Goal: Task Accomplishment & Management: Use online tool/utility

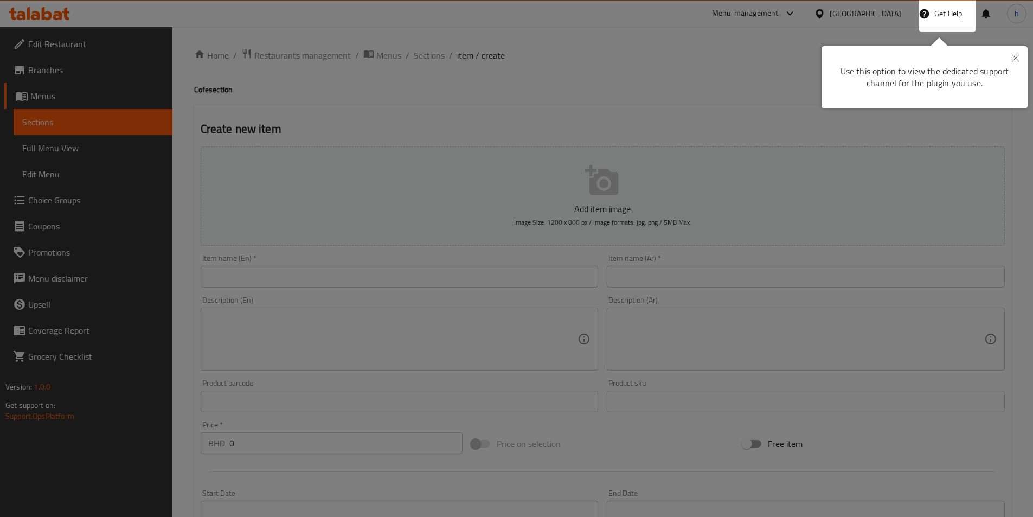
click at [1017, 52] on button "Close" at bounding box center [1016, 58] width 24 height 25
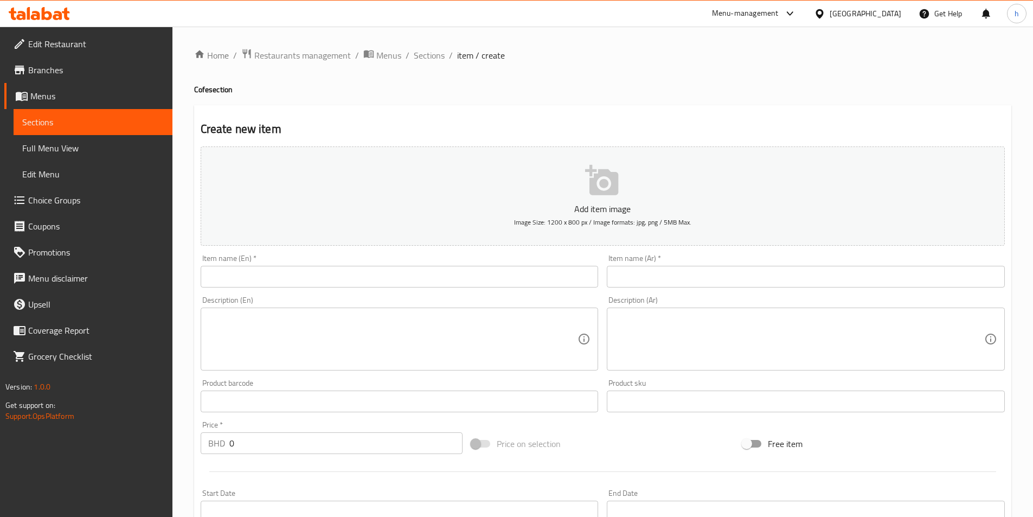
click at [830, 11] on div at bounding box center [822, 14] width 16 height 12
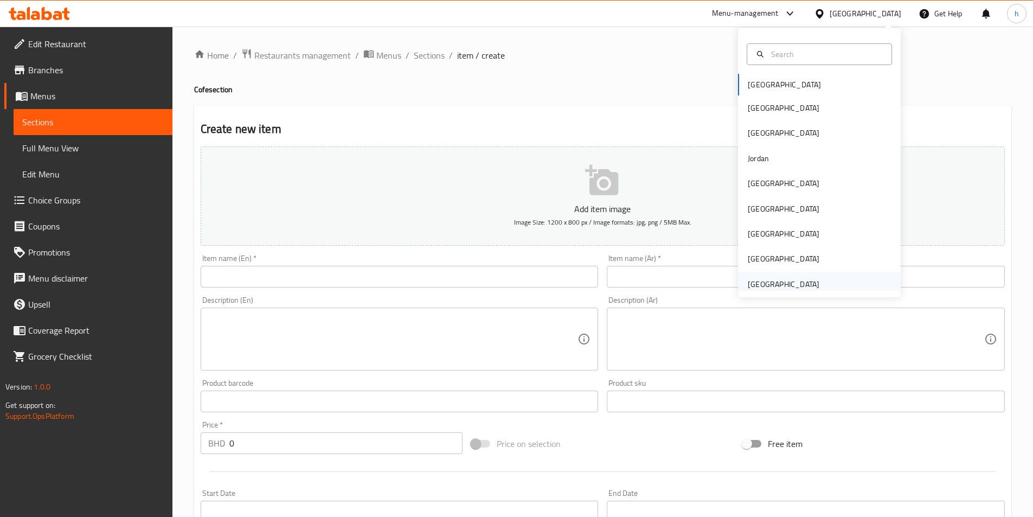
click at [764, 288] on div "[GEOGRAPHIC_DATA]" at bounding box center [784, 284] width 72 height 12
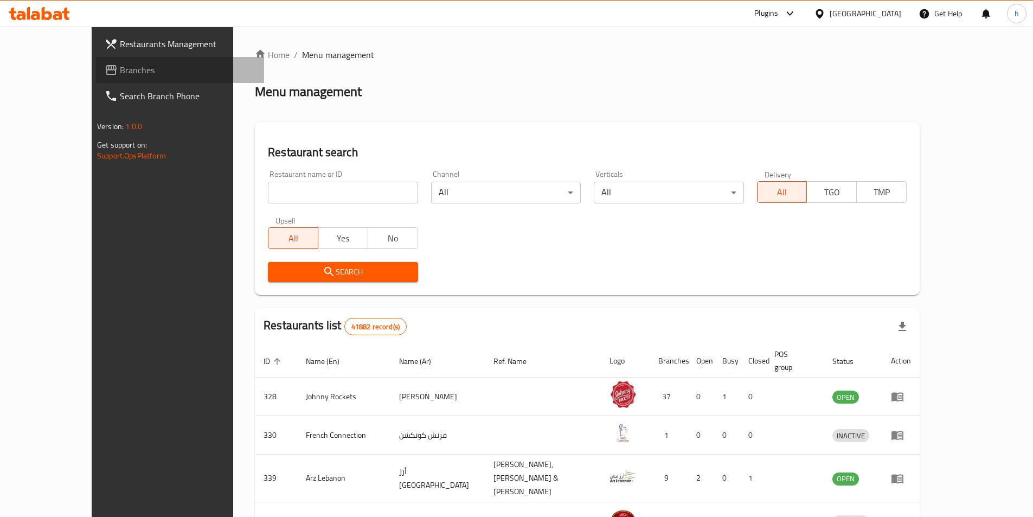
click at [120, 74] on span "Branches" at bounding box center [188, 69] width 136 height 13
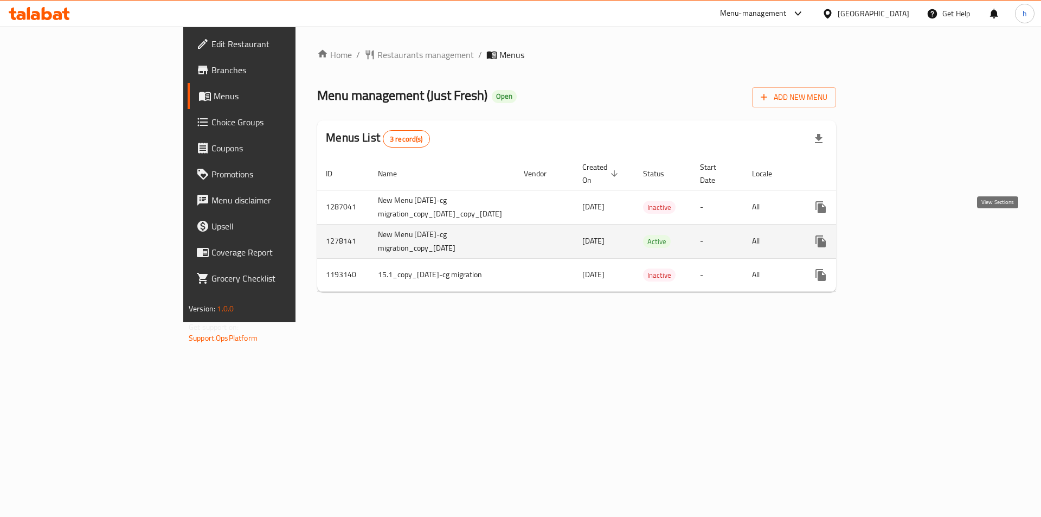
click at [906, 235] on icon "enhanced table" at bounding box center [899, 241] width 13 height 13
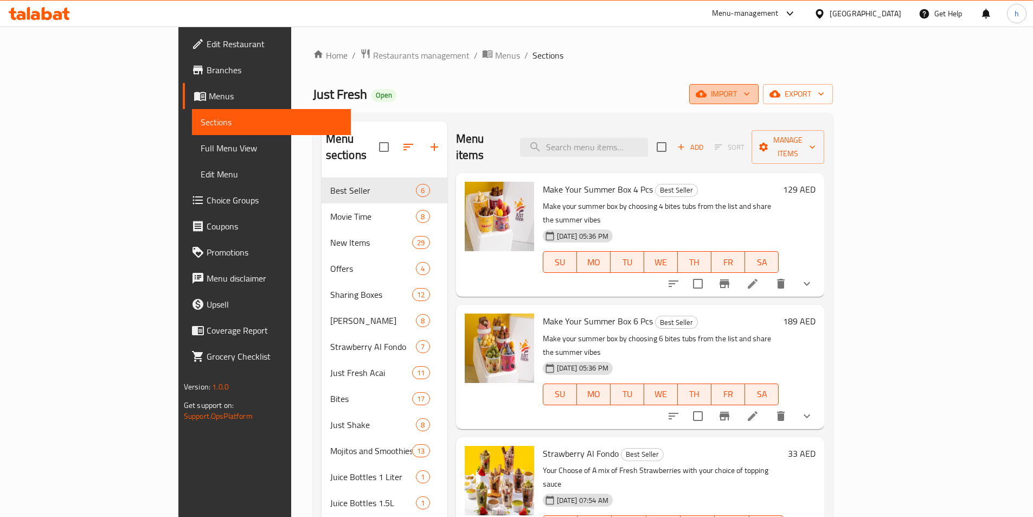
click at [750, 95] on span "import" at bounding box center [724, 94] width 52 height 14
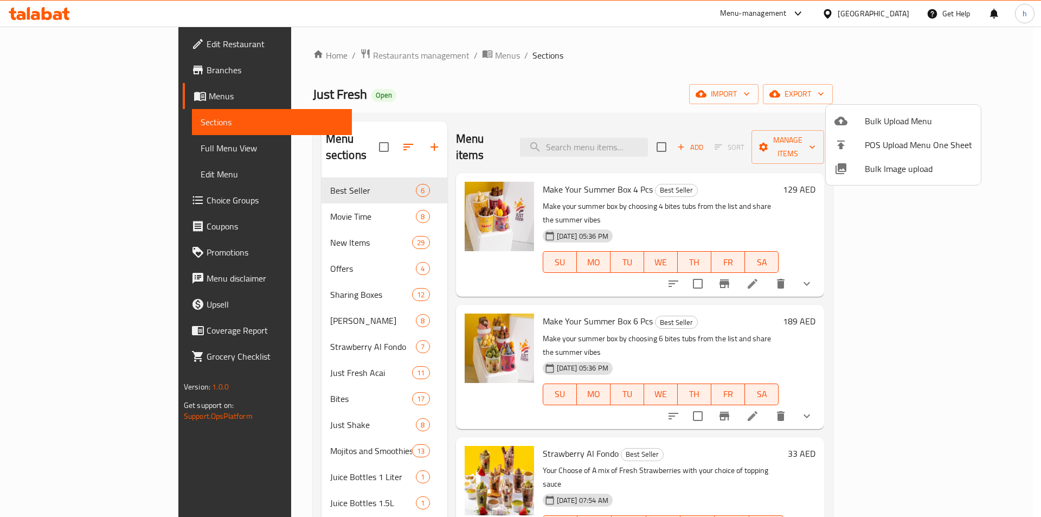
click at [835, 95] on div at bounding box center [520, 258] width 1041 height 517
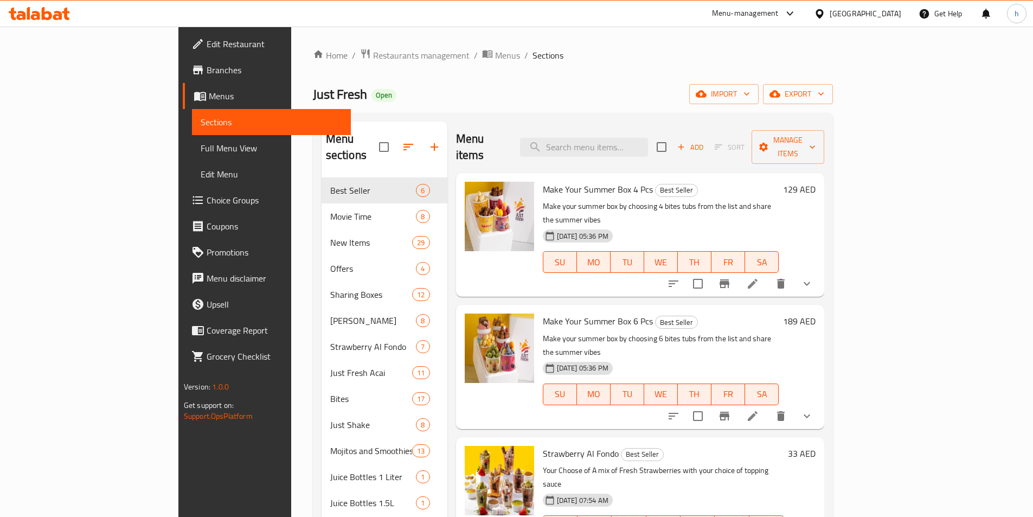
click at [209, 97] on span "Menus" at bounding box center [275, 96] width 133 height 13
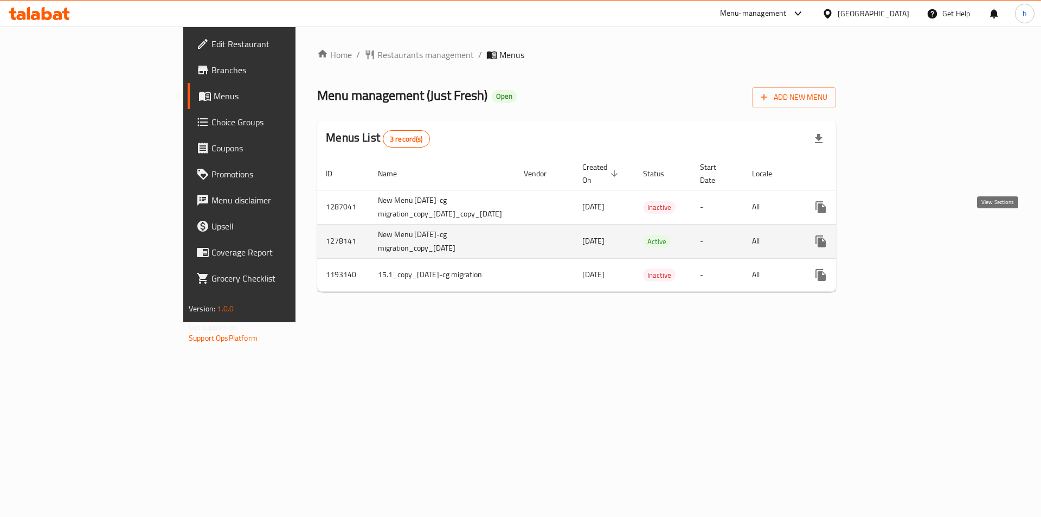
click at [912, 238] on link "enhanced table" at bounding box center [899, 241] width 26 height 26
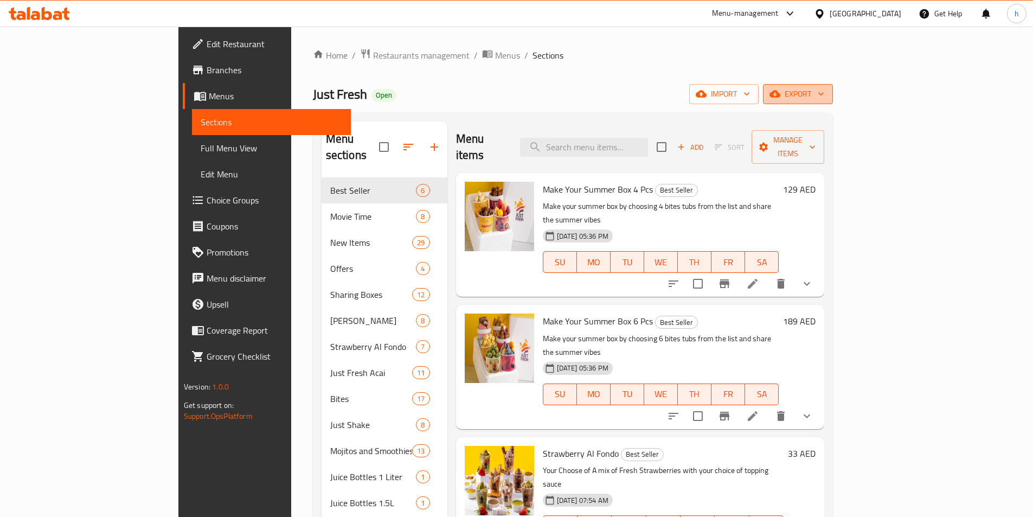
click at [825, 87] on span "export" at bounding box center [798, 94] width 53 height 14
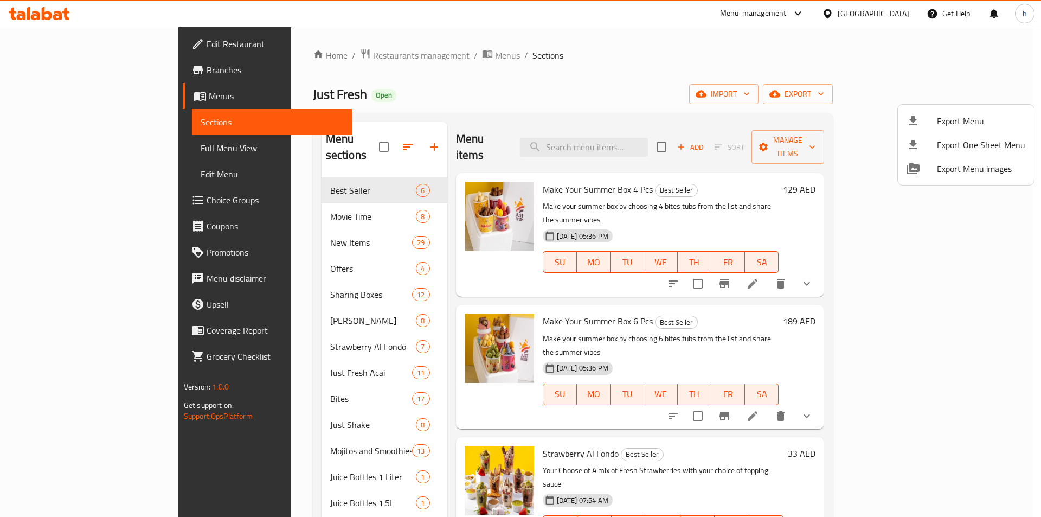
click at [963, 74] on div at bounding box center [520, 258] width 1041 height 517
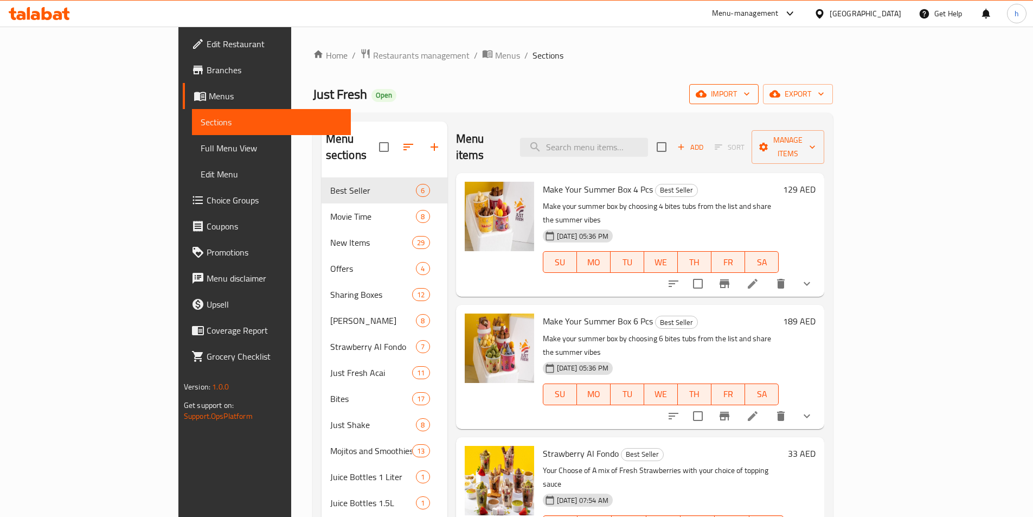
click at [752, 95] on icon "button" at bounding box center [747, 93] width 11 height 11
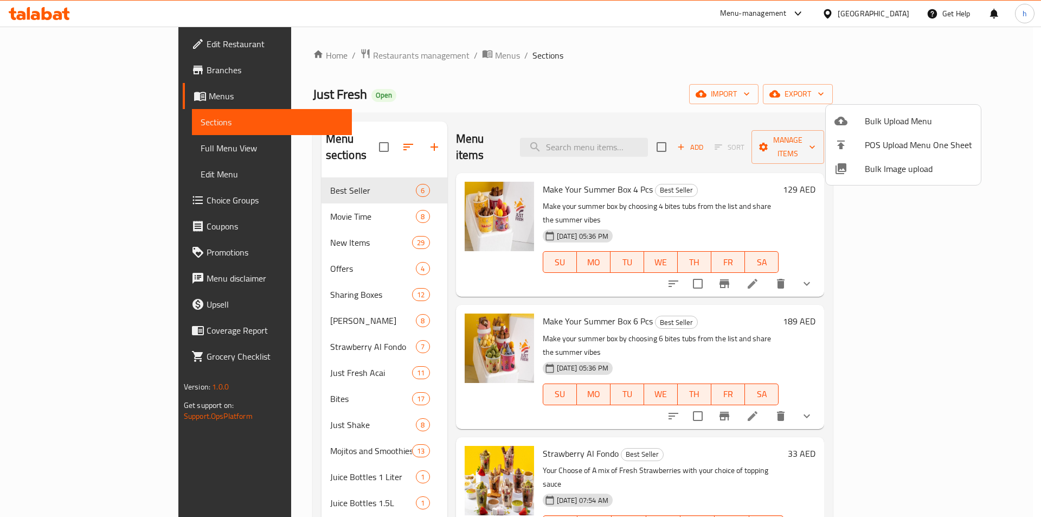
click at [956, 90] on div at bounding box center [520, 258] width 1041 height 517
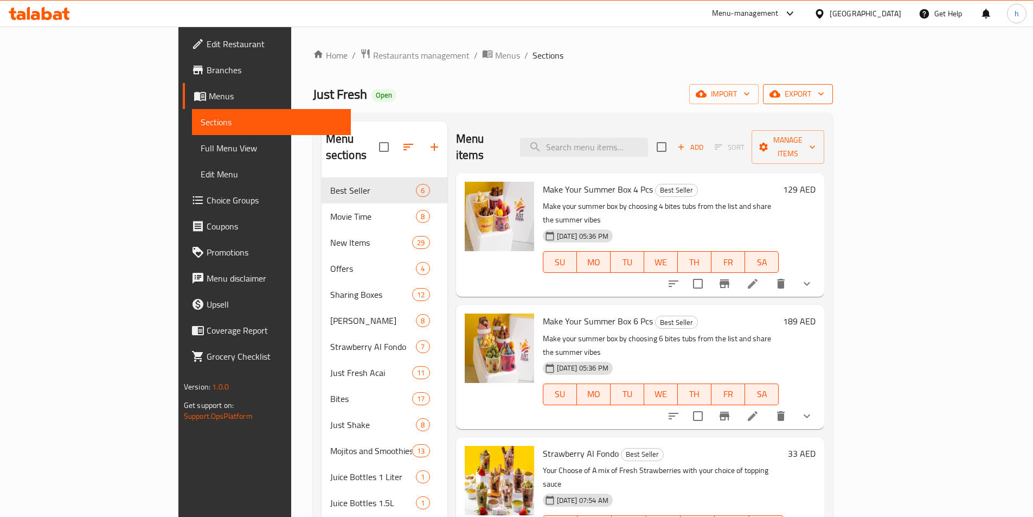
click at [825, 92] on span "export" at bounding box center [798, 94] width 53 height 14
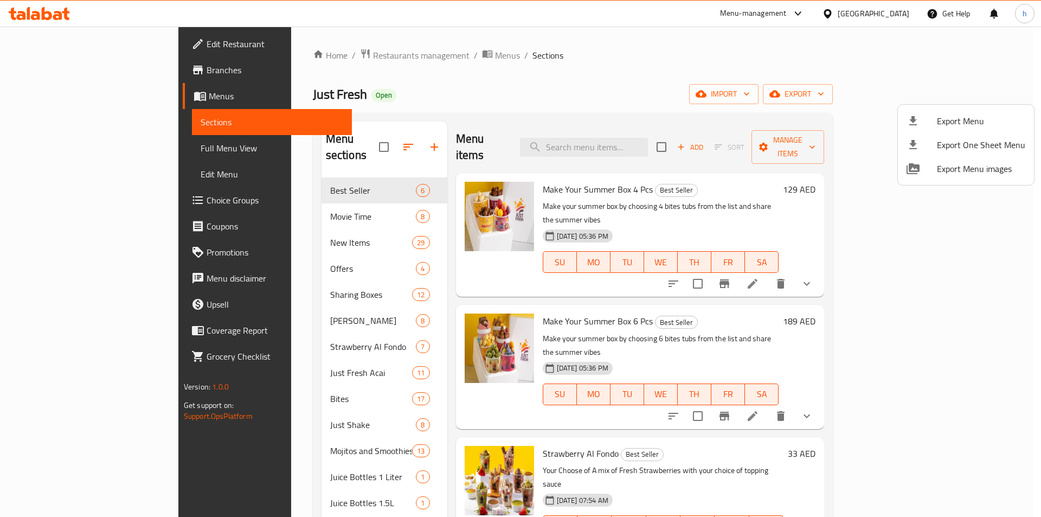
click at [860, 67] on div at bounding box center [520, 258] width 1041 height 517
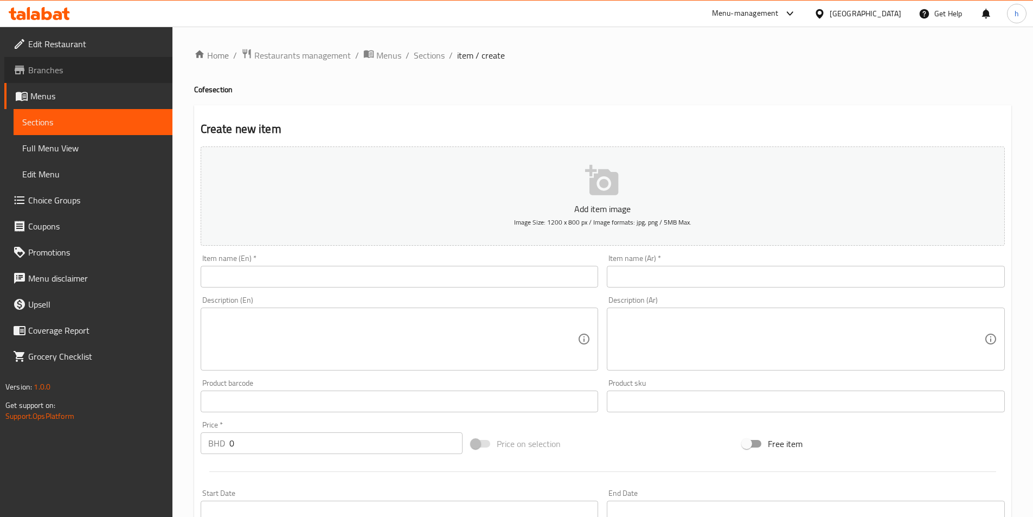
click at [81, 72] on span "Branches" at bounding box center [96, 69] width 136 height 13
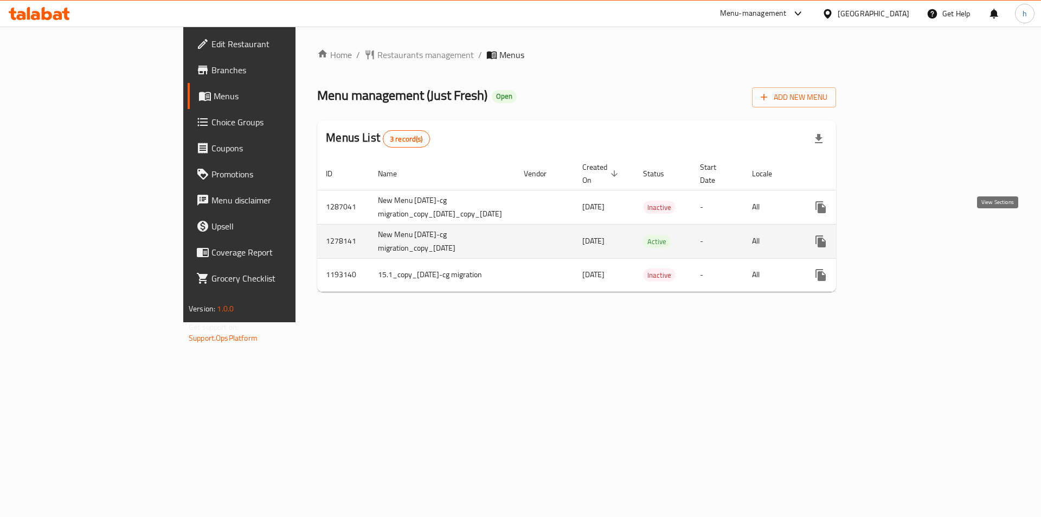
click at [904, 237] on icon "enhanced table" at bounding box center [899, 242] width 10 height 10
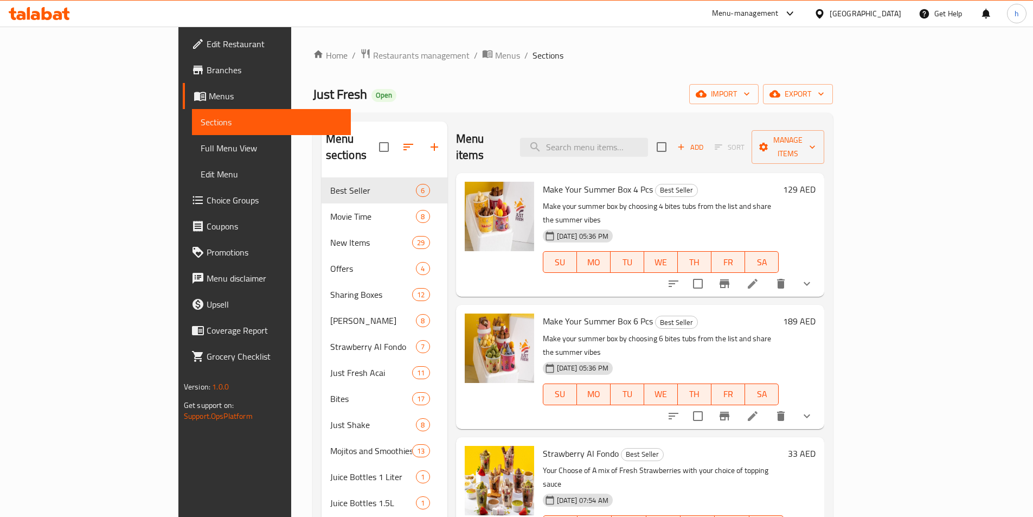
click at [209, 97] on span "Menus" at bounding box center [275, 96] width 133 height 13
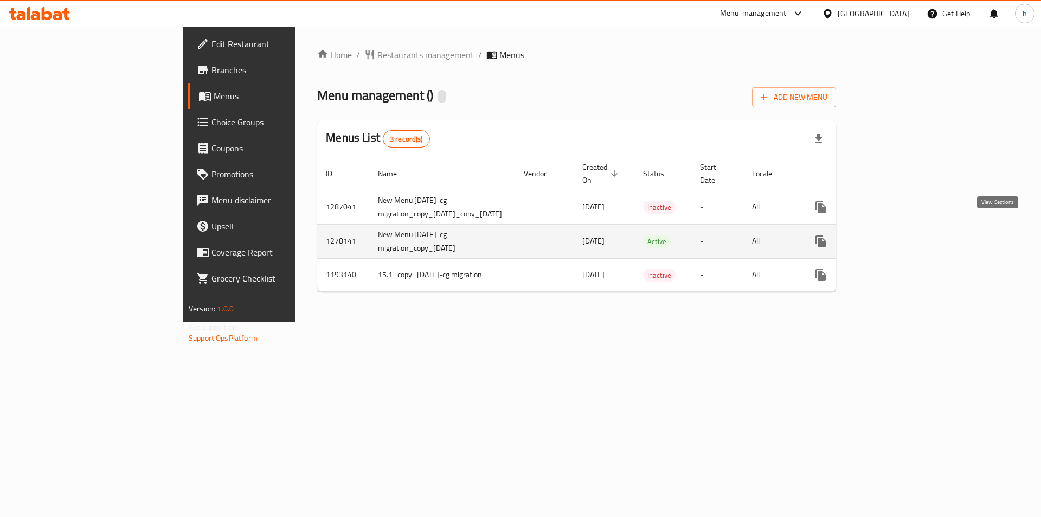
click at [906, 235] on icon "enhanced table" at bounding box center [899, 241] width 13 height 13
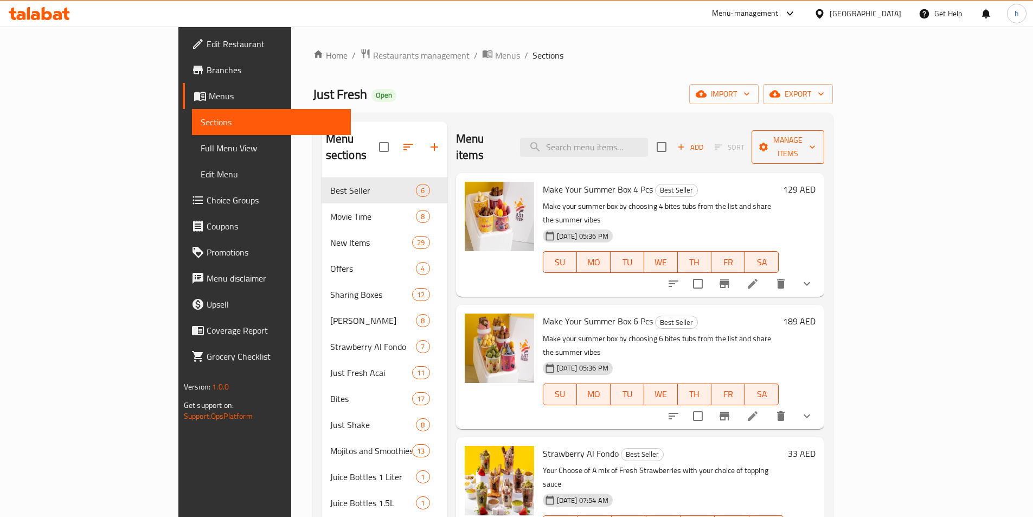
click at [816, 145] on span "Manage items" at bounding box center [788, 146] width 55 height 27
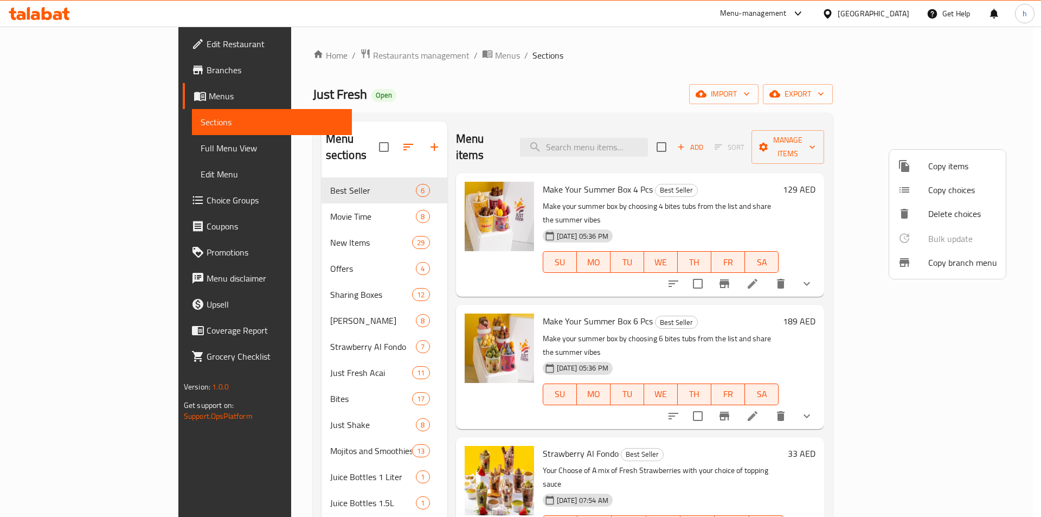
click at [921, 261] on div at bounding box center [913, 262] width 30 height 13
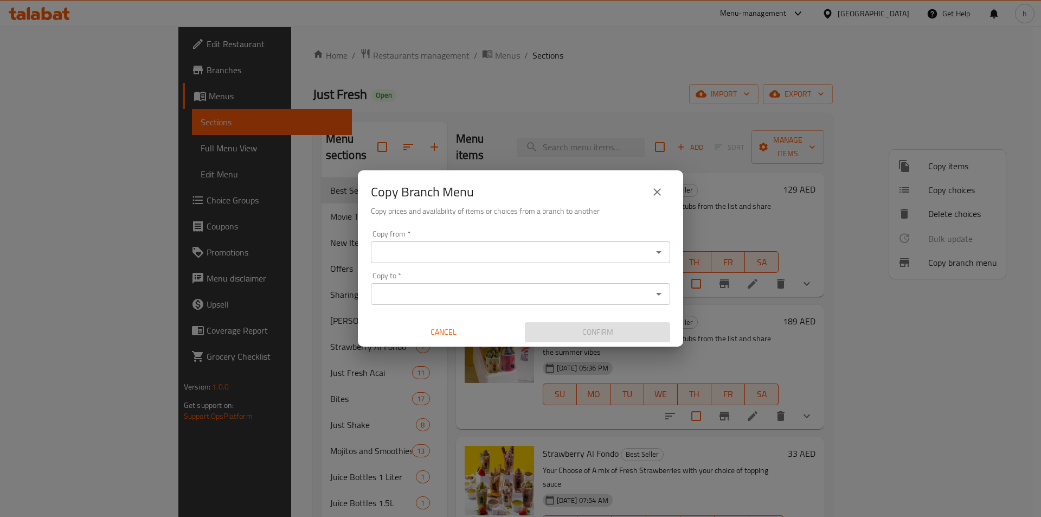
click at [395, 250] on input "Copy from   *" at bounding box center [511, 252] width 275 height 15
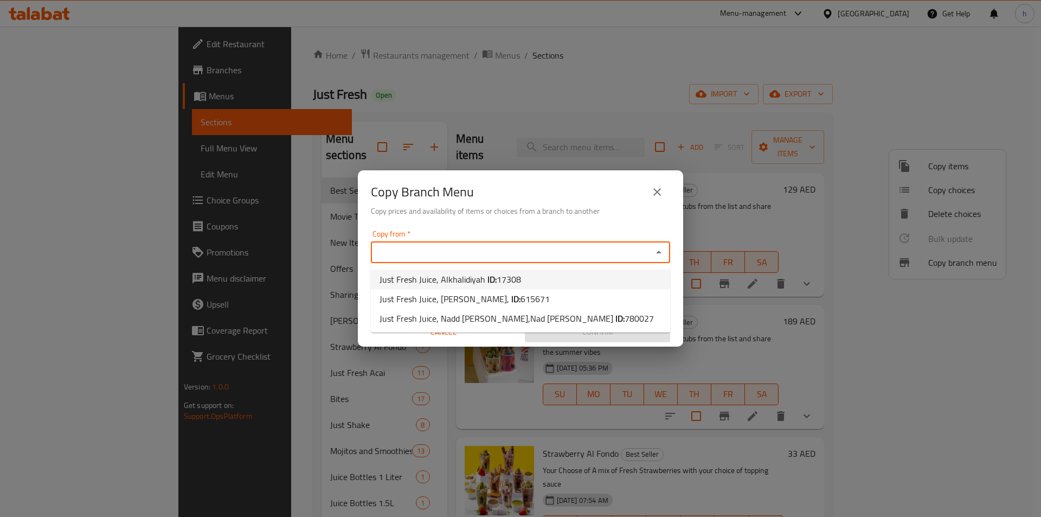
click at [575, 216] on h6 "Copy prices and availability of items or choices from a branch to another" at bounding box center [520, 211] width 299 height 12
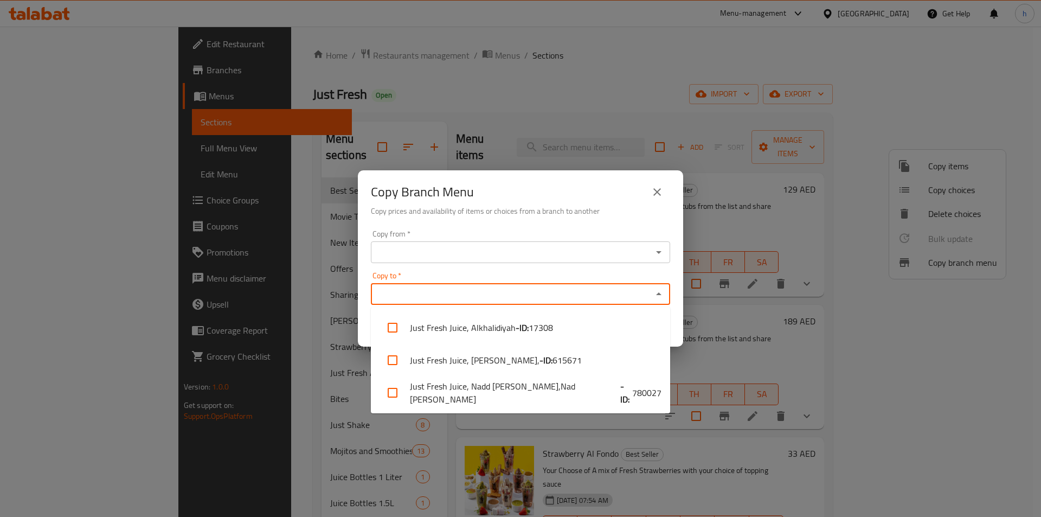
click at [518, 289] on input "Copy to   *" at bounding box center [511, 293] width 275 height 15
click at [492, 394] on li "Just Fresh Juice, Nadd Al Hamar,Nad Al Hamar - ID: 780027" at bounding box center [520, 392] width 299 height 33
checkbox input "true"
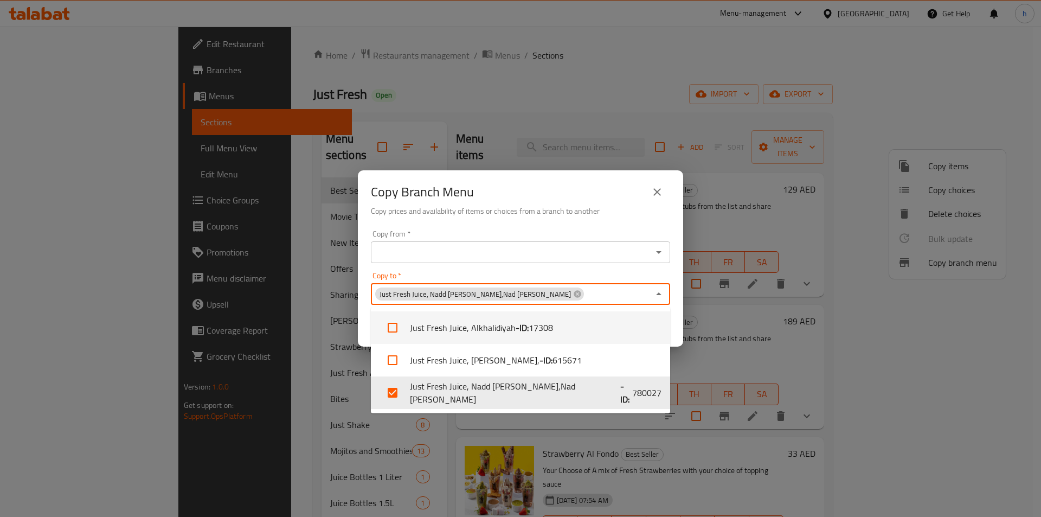
click at [437, 254] on input "Copy from   *" at bounding box center [511, 252] width 275 height 15
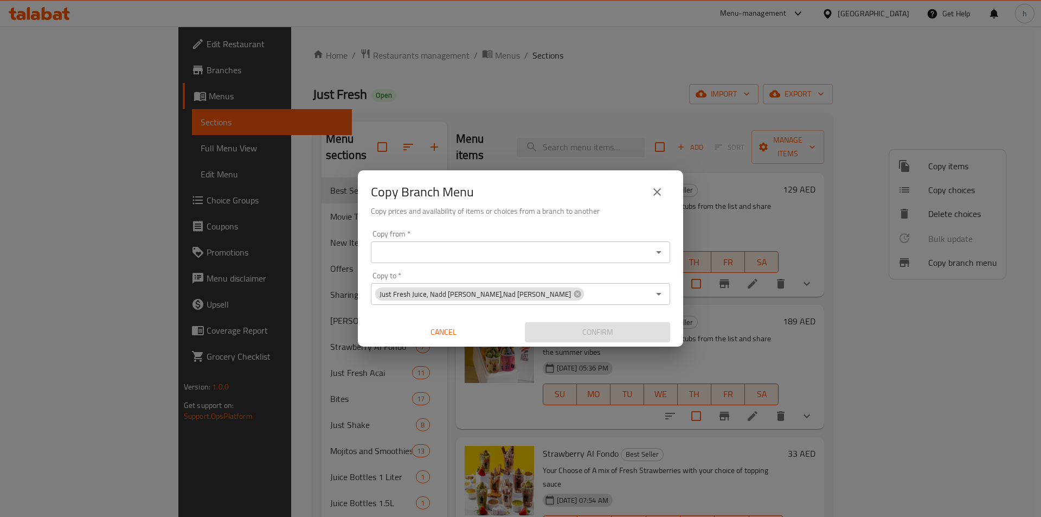
click at [662, 296] on icon "Open" at bounding box center [659, 293] width 13 height 13
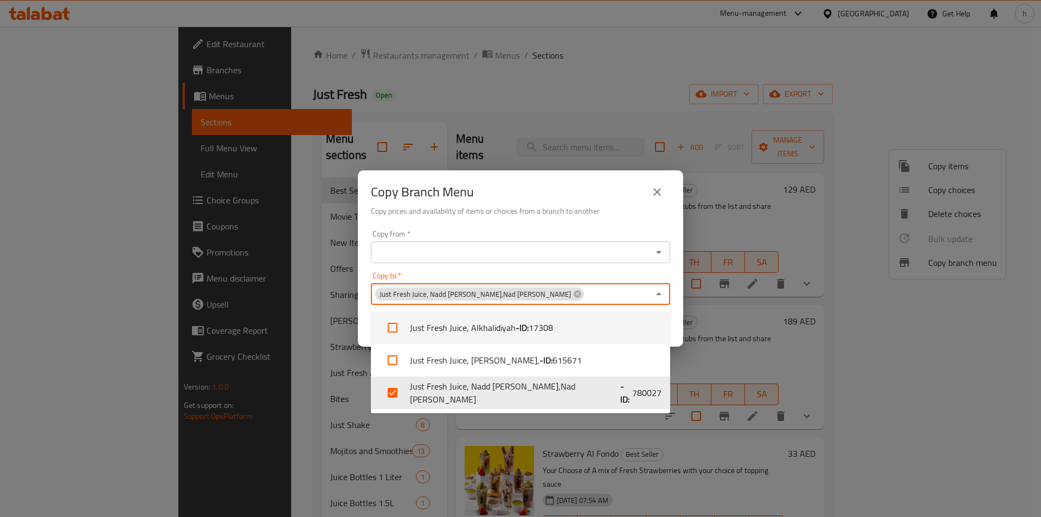
click at [531, 255] on input "Copy from   *" at bounding box center [511, 252] width 275 height 15
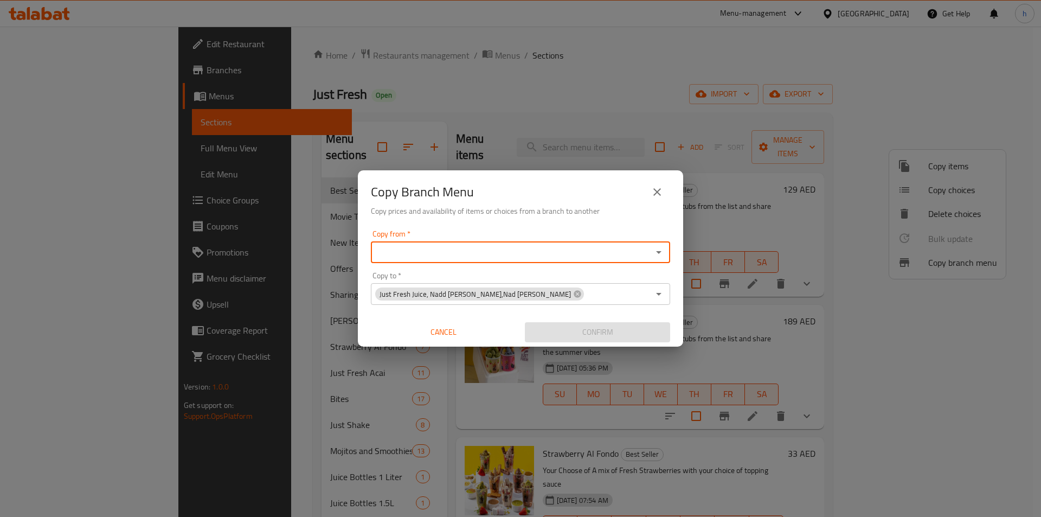
click at [666, 258] on div "Copy from *" at bounding box center [520, 252] width 299 height 22
click at [662, 257] on icon "Open" at bounding box center [659, 252] width 13 height 13
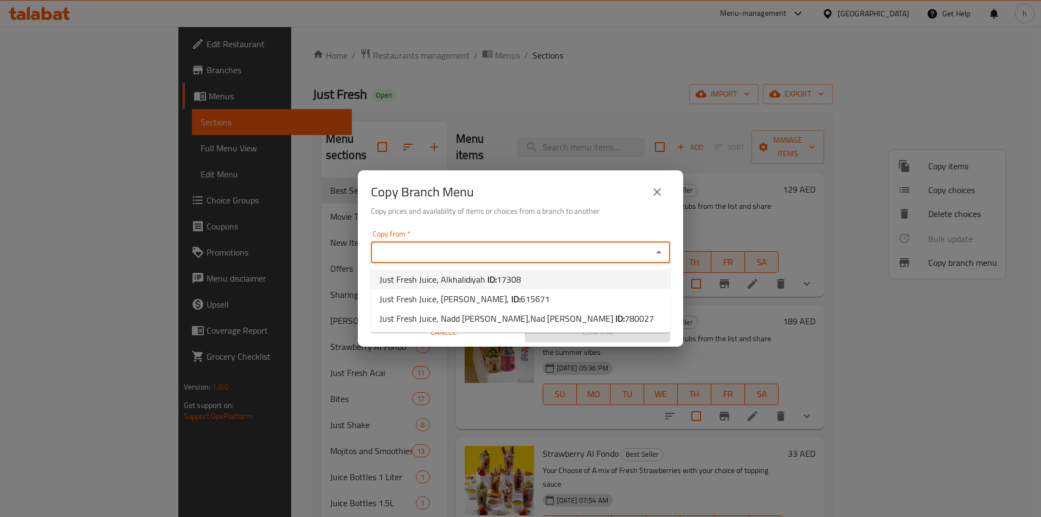
click at [559, 272] on li "Just Fresh Juice, Alkhalidiyah ID: 17308" at bounding box center [520, 280] width 299 height 20
type input "Just Fresh Juice, Alkhalidiyah"
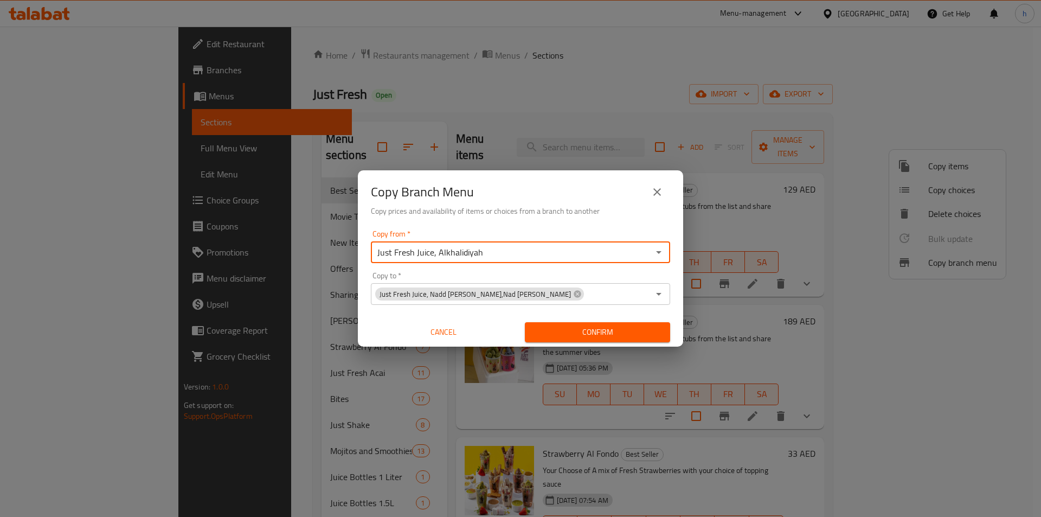
click at [582, 336] on span "Confirm" at bounding box center [598, 332] width 128 height 14
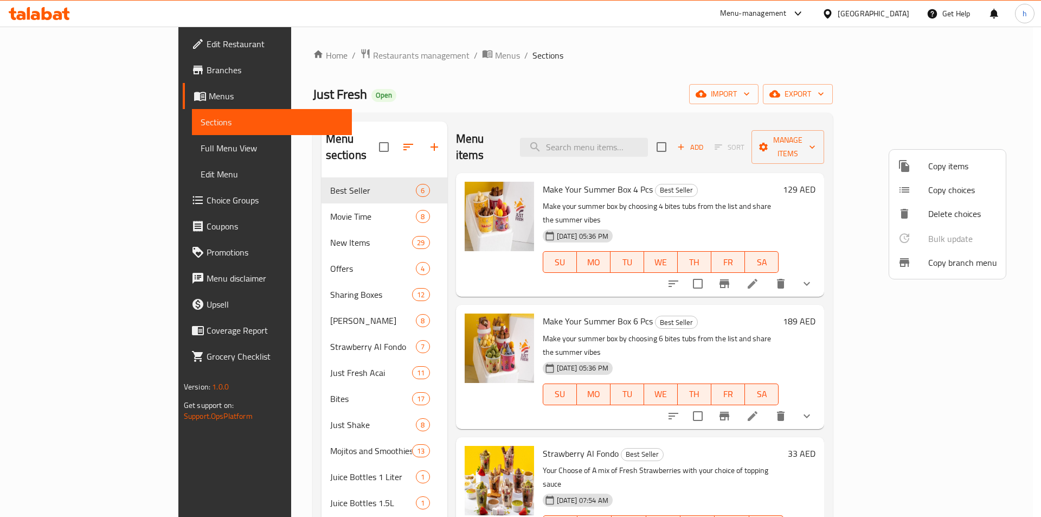
click at [71, 68] on div at bounding box center [520, 258] width 1041 height 517
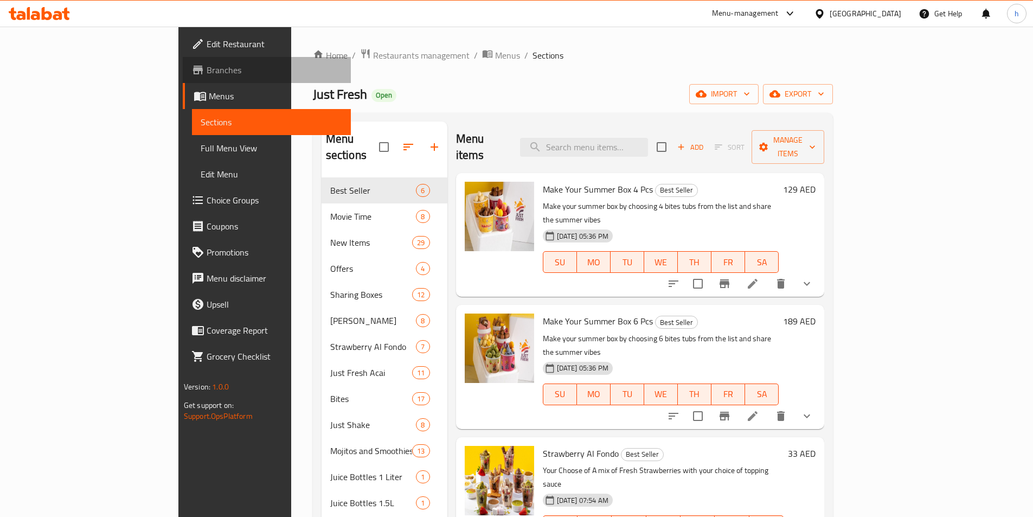
click at [207, 68] on span "Branches" at bounding box center [275, 69] width 136 height 13
click at [209, 98] on span "Menus" at bounding box center [275, 96] width 133 height 13
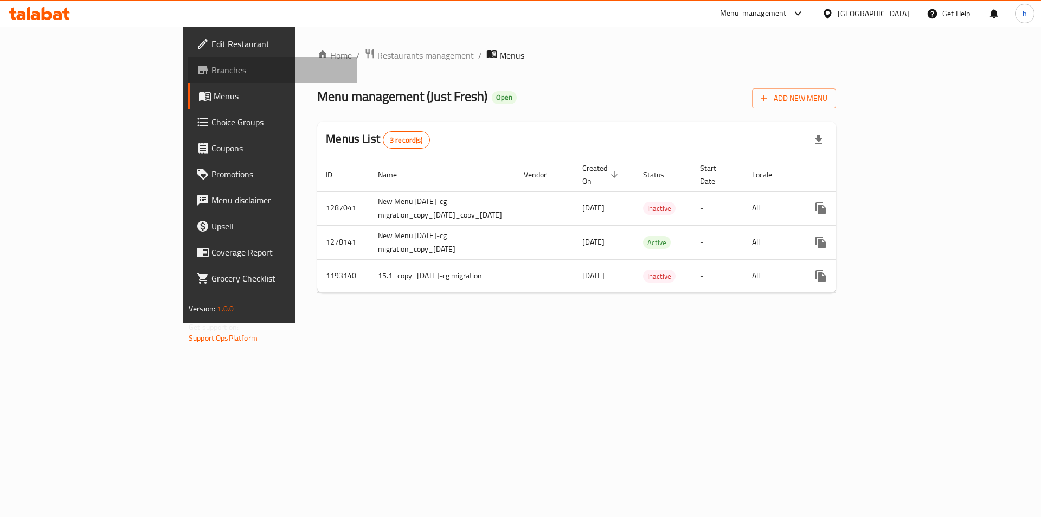
click at [212, 70] on span "Branches" at bounding box center [280, 69] width 137 height 13
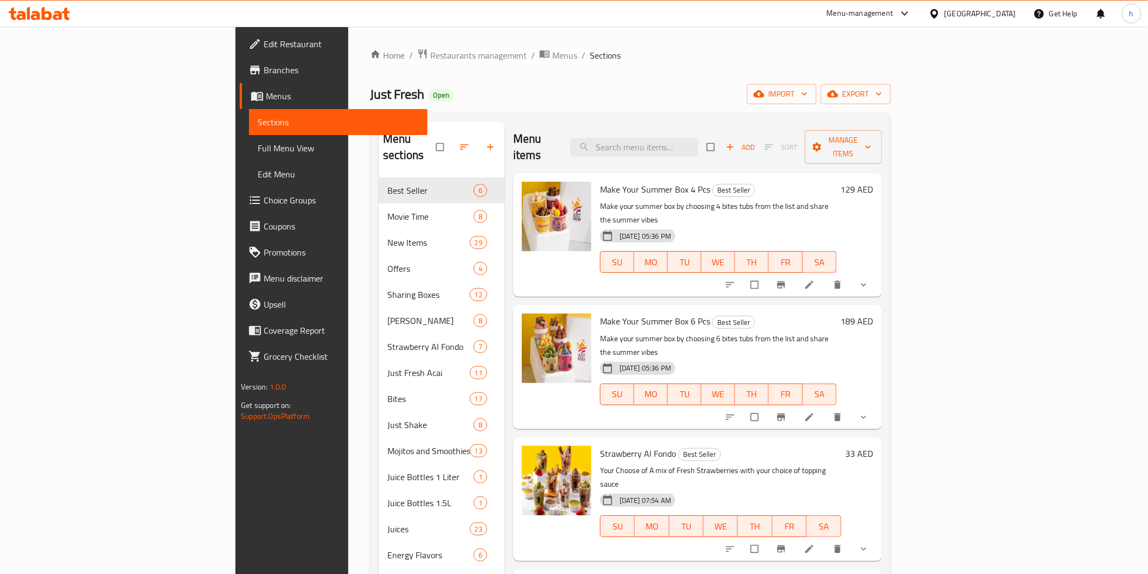
click at [264, 41] on span "Edit Restaurant" at bounding box center [341, 43] width 155 height 13
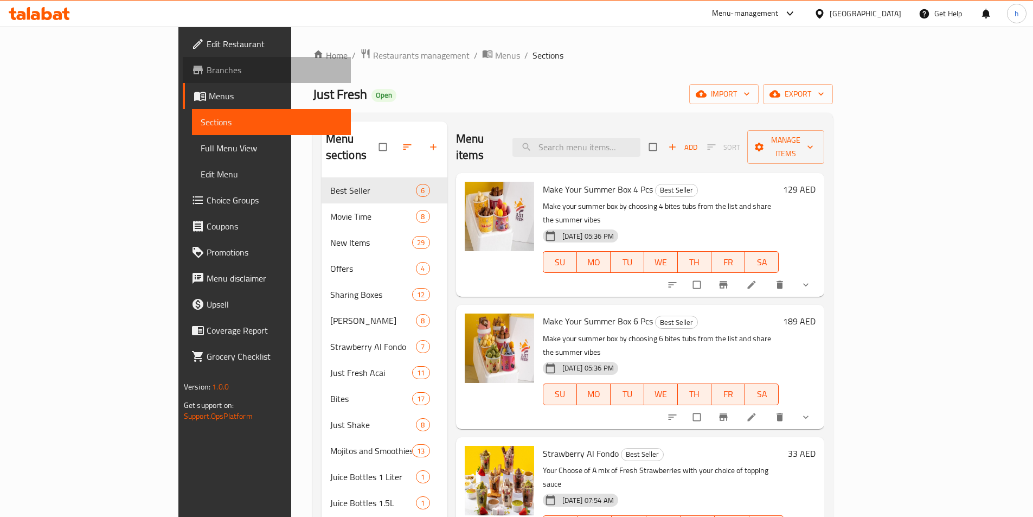
click at [207, 63] on span "Branches" at bounding box center [275, 69] width 136 height 13
